Goal: Information Seeking & Learning: Find specific fact

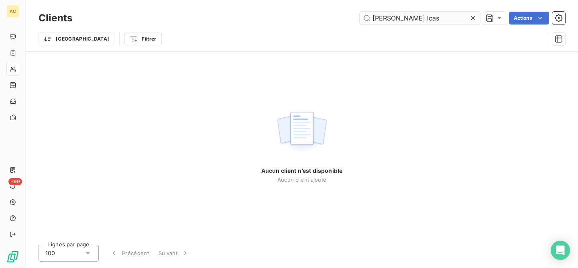
click at [399, 20] on input "gregory lcas" at bounding box center [420, 18] width 120 height 13
drag, startPoint x: 398, startPoint y: 18, endPoint x: 374, endPoint y: 10, distance: 24.9
click at [374, 10] on div "Clients gregory lucas Actions" at bounding box center [302, 18] width 527 height 17
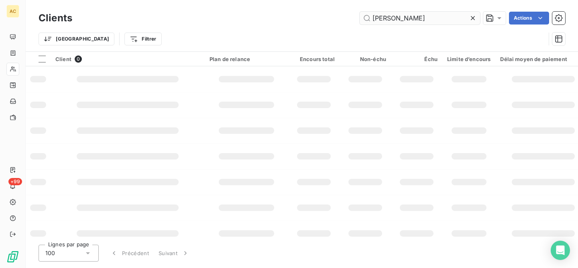
click at [397, 18] on input "lucas" at bounding box center [420, 18] width 120 height 13
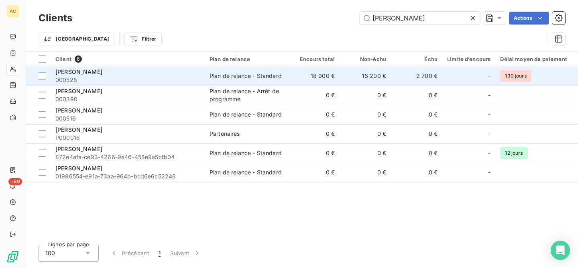
type input "lucas"
click at [138, 74] on div "Grégory Lucas" at bounding box center [127, 72] width 144 height 8
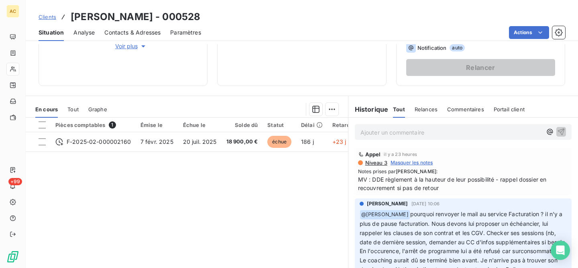
scroll to position [4, 0]
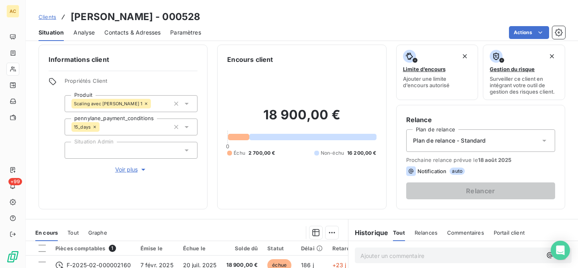
click at [129, 166] on span "Voir plus" at bounding box center [131, 169] width 32 height 8
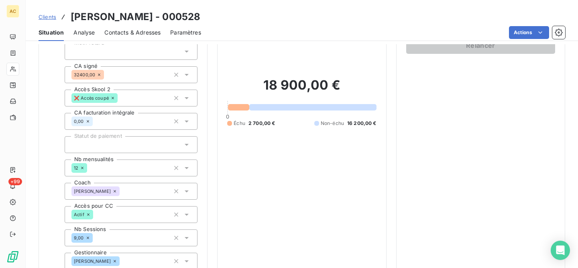
scroll to position [154, 0]
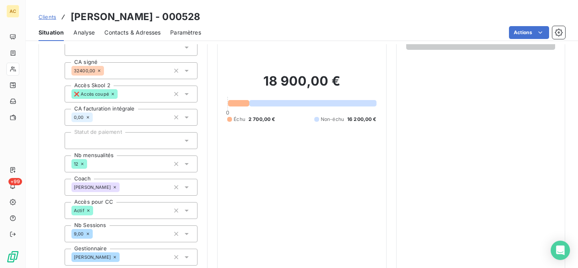
click at [50, 18] on span "Clients" at bounding box center [48, 17] width 18 height 6
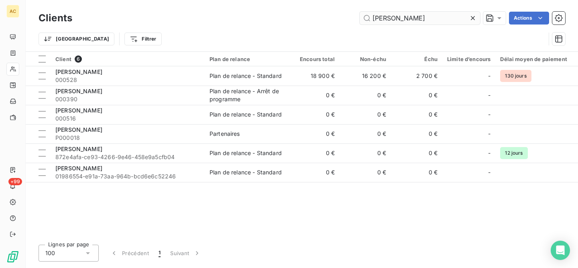
drag, startPoint x: 390, startPoint y: 19, endPoint x: 376, endPoint y: 14, distance: 15.4
click at [376, 14] on input "lucas" at bounding box center [420, 18] width 120 height 13
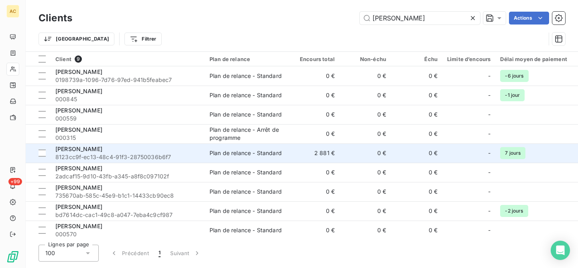
type input "laurent"
click at [172, 151] on div "Laurent Jolliet" at bounding box center [127, 149] width 144 height 8
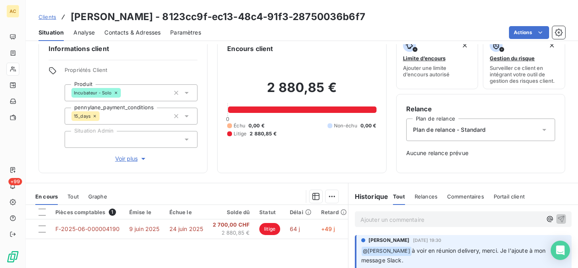
scroll to position [61, 0]
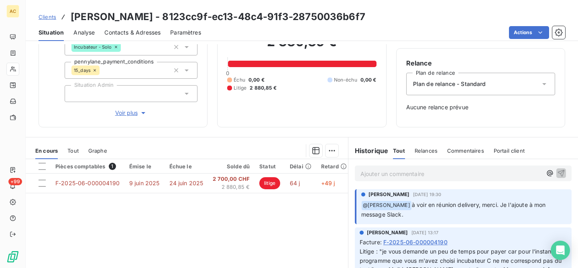
click at [116, 109] on span "Voir plus" at bounding box center [131, 113] width 32 height 8
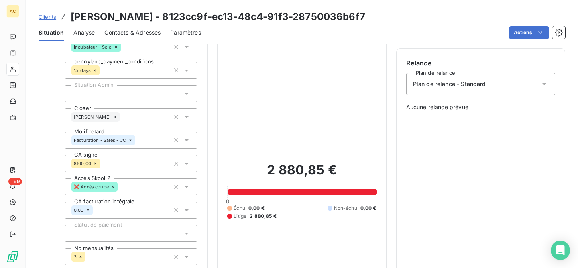
scroll to position [206, 0]
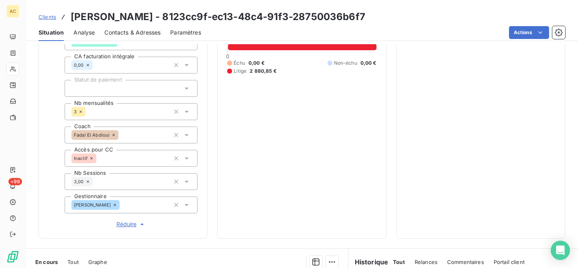
click at [49, 18] on span "Clients" at bounding box center [48, 17] width 18 height 6
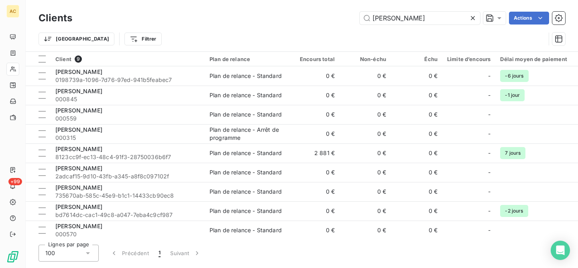
drag, startPoint x: 394, startPoint y: 19, endPoint x: 375, endPoint y: 10, distance: 21.6
click at [375, 10] on div "Clients laurent Actions" at bounding box center [302, 18] width 527 height 17
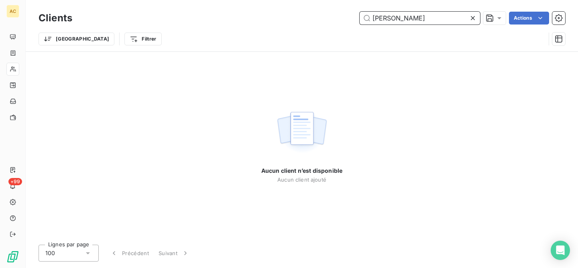
click at [379, 18] on input "gregory gaign" at bounding box center [420, 18] width 120 height 13
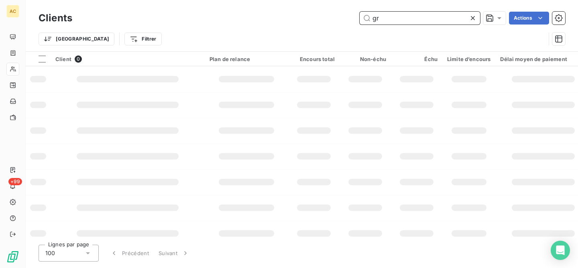
type input "g"
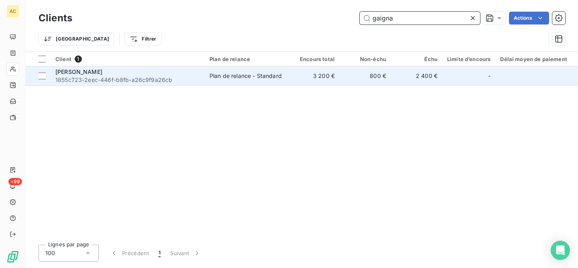
type input "gaigna"
click at [193, 78] on span "1855c723-2eec-446f-b8fb-a26c9f9a26cb" at bounding box center [127, 80] width 144 height 8
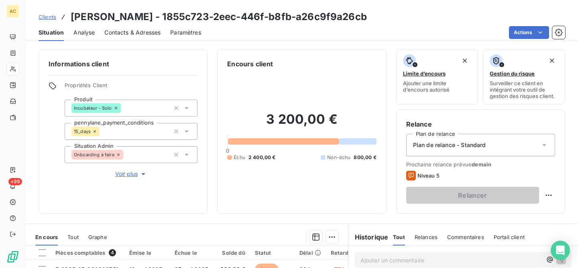
click at [133, 176] on span "Voir plus" at bounding box center [131, 174] width 32 height 8
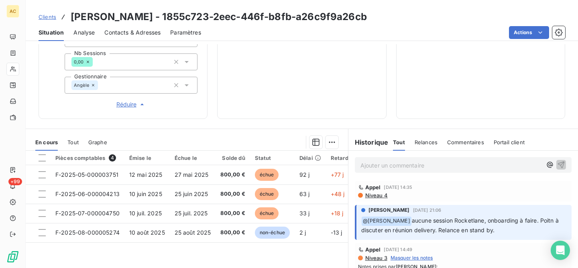
scroll to position [326, 0]
click at [51, 18] on span "Clients" at bounding box center [48, 17] width 18 height 6
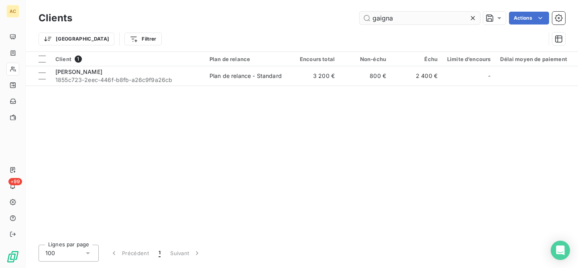
click at [363, 13] on input "gaigna" at bounding box center [420, 18] width 120 height 13
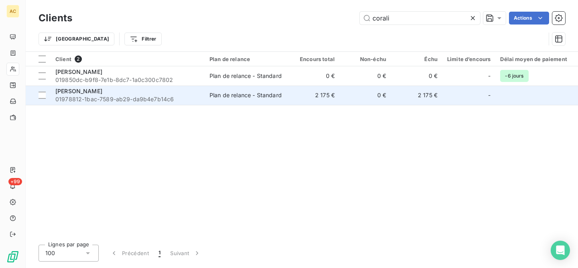
type input "corali"
click at [169, 98] on span "01978812-1bac-7589-ab29-da9b4e7b14c6" at bounding box center [127, 99] width 144 height 8
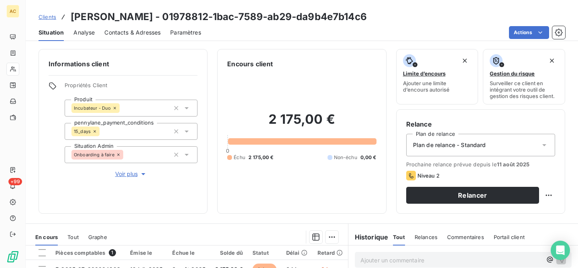
click at [127, 173] on span "Voir plus" at bounding box center [131, 174] width 32 height 8
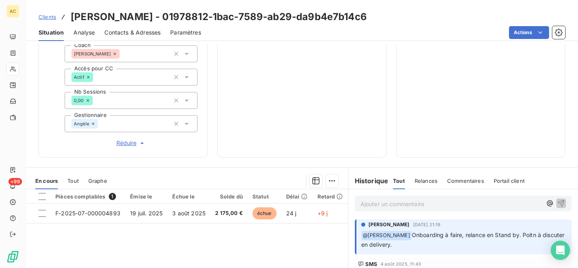
scroll to position [387, 0]
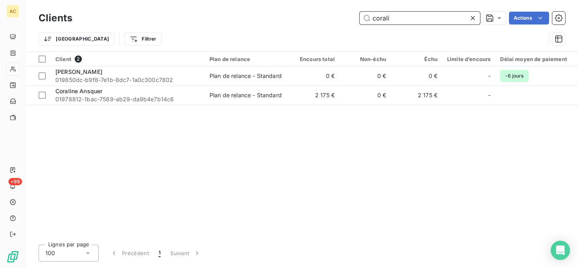
drag, startPoint x: 390, startPoint y: 16, endPoint x: 370, endPoint y: 14, distance: 19.7
click at [370, 14] on input "corali" at bounding box center [420, 18] width 120 height 13
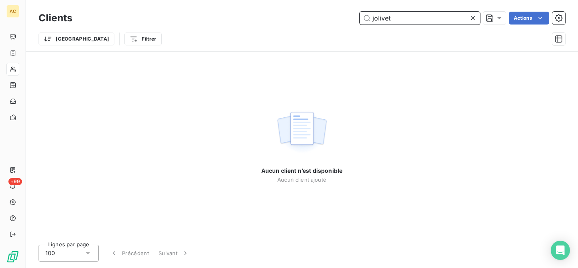
drag, startPoint x: 380, startPoint y: 20, endPoint x: 346, endPoint y: 19, distance: 34.1
click at [346, 19] on div "jolivet Actions" at bounding box center [323, 18] width 483 height 13
drag, startPoint x: 382, startPoint y: 17, endPoint x: 370, endPoint y: 17, distance: 11.2
click at [370, 17] on input "joliet" at bounding box center [420, 18] width 120 height 13
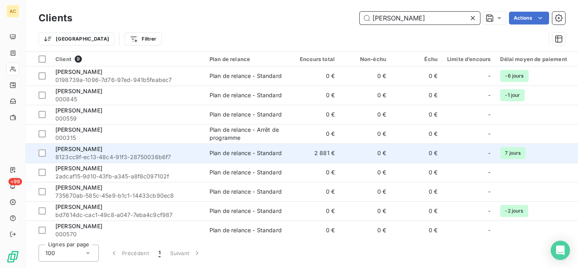
type input "laurent"
click at [167, 152] on div "Laurent Jolliet" at bounding box center [127, 149] width 144 height 8
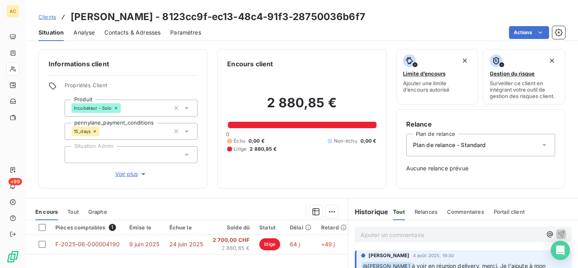
click at [542, 144] on icon at bounding box center [544, 145] width 4 height 2
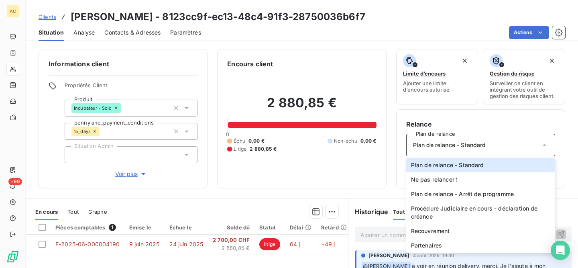
click at [117, 172] on span "Voir plus" at bounding box center [131, 174] width 32 height 8
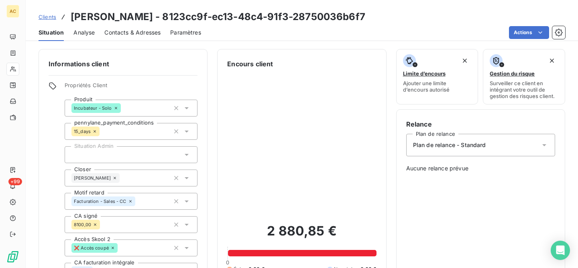
click at [503, 151] on div "Plan de relance - Standard" at bounding box center [480, 145] width 149 height 22
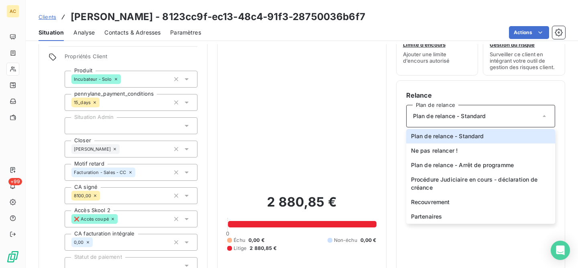
scroll to position [21, 0]
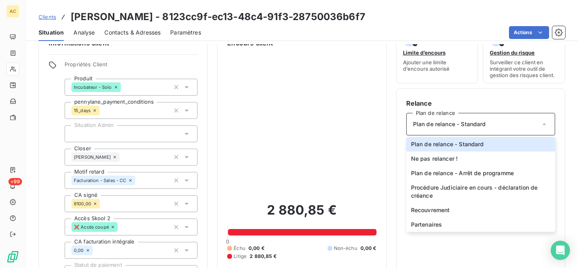
click at [469, 98] on div "Relance Plan de relance Plan de relance - Standard Plan de relance - Standard N…" at bounding box center [480, 255] width 169 height 335
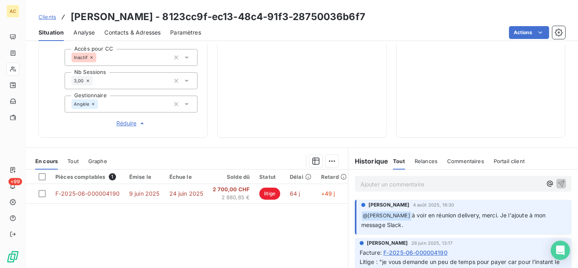
scroll to position [148, 0]
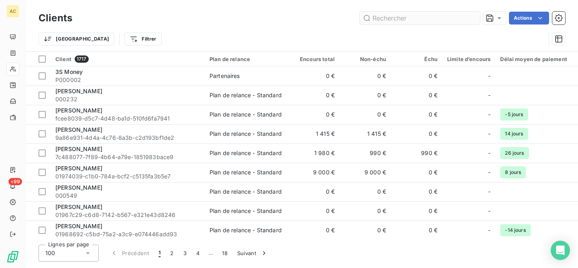
click at [401, 19] on input "text" at bounding box center [420, 18] width 120 height 13
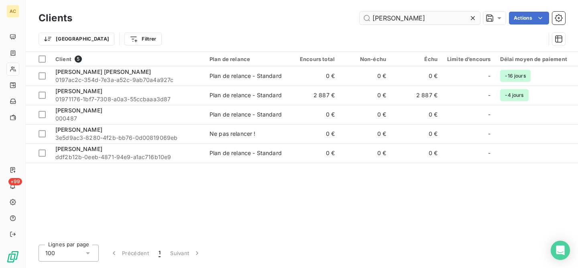
drag, startPoint x: 387, startPoint y: 19, endPoint x: 372, endPoint y: 18, distance: 14.5
click at [372, 18] on input "greg" at bounding box center [420, 18] width 120 height 13
drag, startPoint x: 398, startPoint y: 16, endPoint x: 379, endPoint y: 8, distance: 20.0
click at [373, 10] on div "Clients greg Actions" at bounding box center [302, 18] width 527 height 17
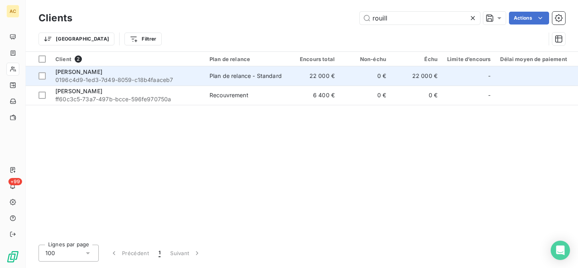
type input "rouill"
click at [216, 76] on div "Plan de relance - Standard" at bounding box center [245, 76] width 72 height 8
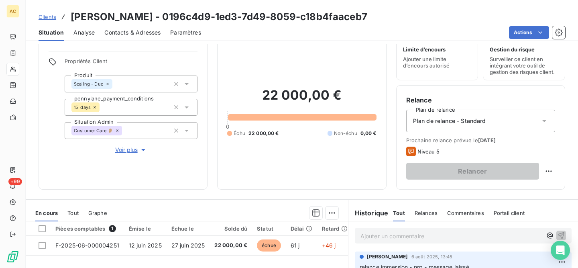
scroll to position [63, 0]
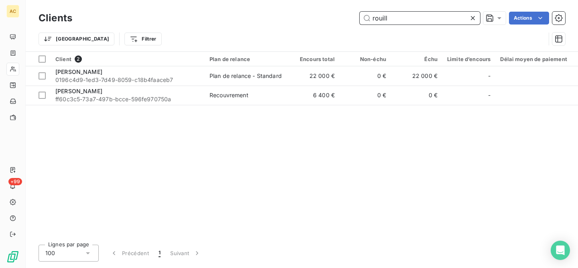
drag, startPoint x: 392, startPoint y: 18, endPoint x: 371, endPoint y: 18, distance: 21.3
click at [371, 18] on input "rouill" at bounding box center [420, 18] width 120 height 13
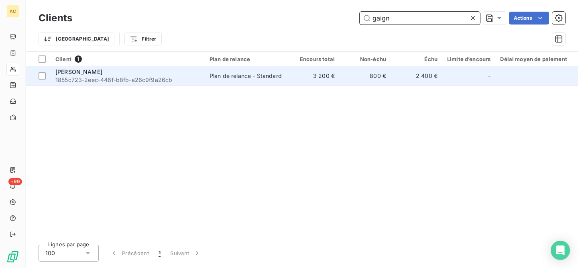
type input "gaign"
click at [167, 73] on div "[PERSON_NAME]" at bounding box center [127, 72] width 144 height 8
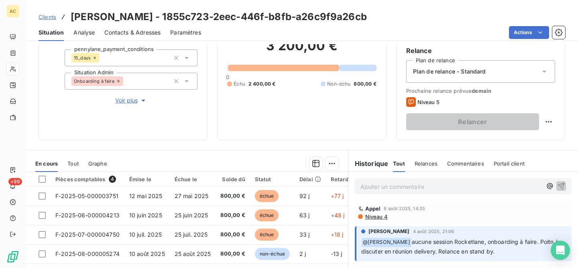
scroll to position [82, 0]
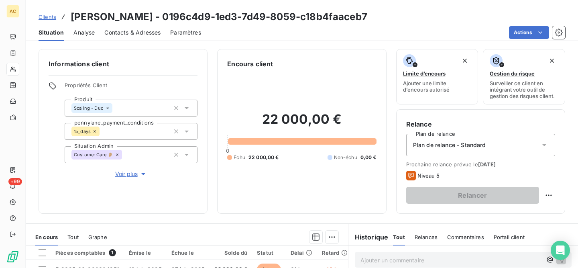
scroll to position [63, 0]
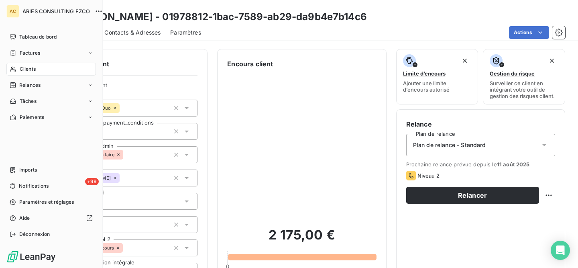
scroll to position [387, 0]
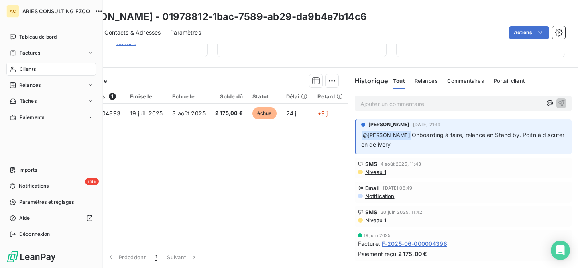
click at [35, 71] on span "Clients" at bounding box center [28, 68] width 16 height 7
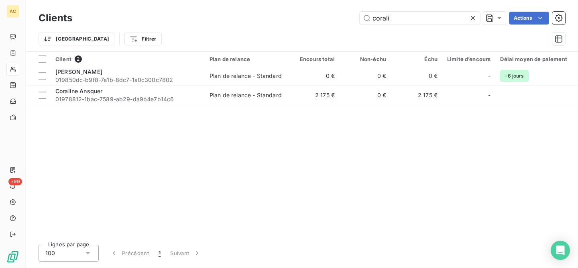
drag, startPoint x: 382, startPoint y: 17, endPoint x: 346, endPoint y: 17, distance: 36.1
click at [346, 17] on div "corali Actions" at bounding box center [323, 18] width 483 height 13
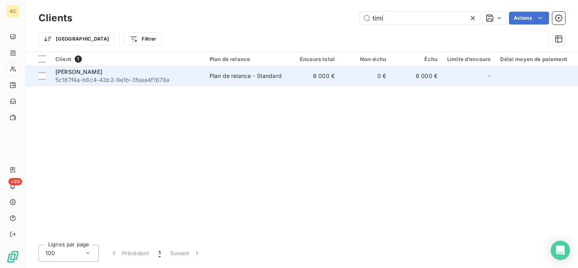
type input "timi"
click at [119, 79] on span "5c187f4a-b6c4-43b2-9e1b-3faaa4f1678a" at bounding box center [127, 80] width 144 height 8
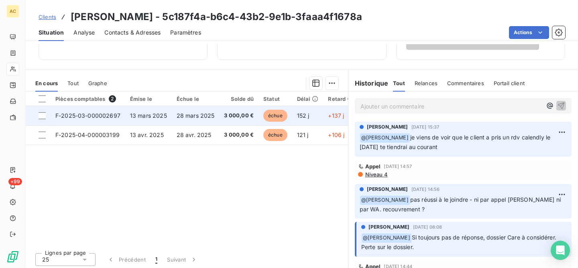
scroll to position [152, 0]
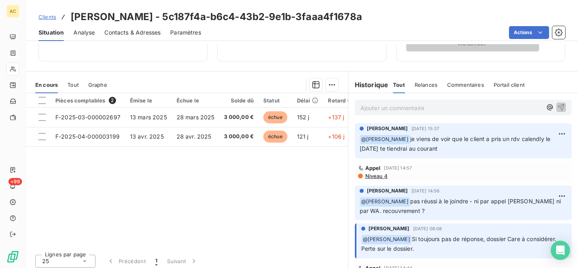
click at [79, 86] on div "En cours Tout Graphe" at bounding box center [187, 84] width 322 height 17
click at [72, 85] on span "Tout" at bounding box center [72, 84] width 11 height 6
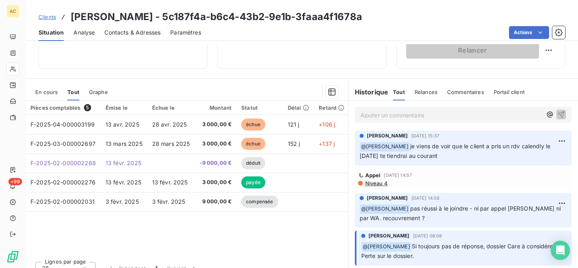
scroll to position [137, 0]
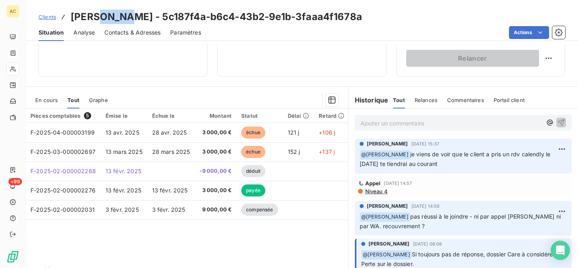
drag, startPoint x: 126, startPoint y: 17, endPoint x: 94, endPoint y: 16, distance: 31.7
click at [94, 16] on h3 "[PERSON_NAME] - 5c187f4a-b6c4-43b2-9e1b-3faaa4f1678a" at bounding box center [216, 17] width 291 height 14
copy h3 "GECAJ"
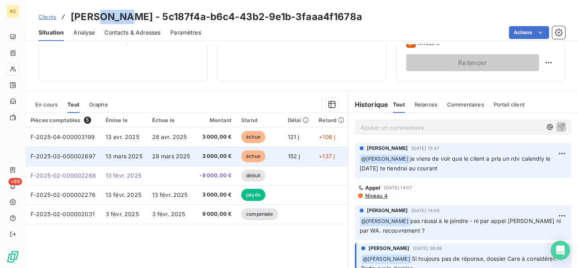
scroll to position [145, 0]
